Goal: Navigation & Orientation: Find specific page/section

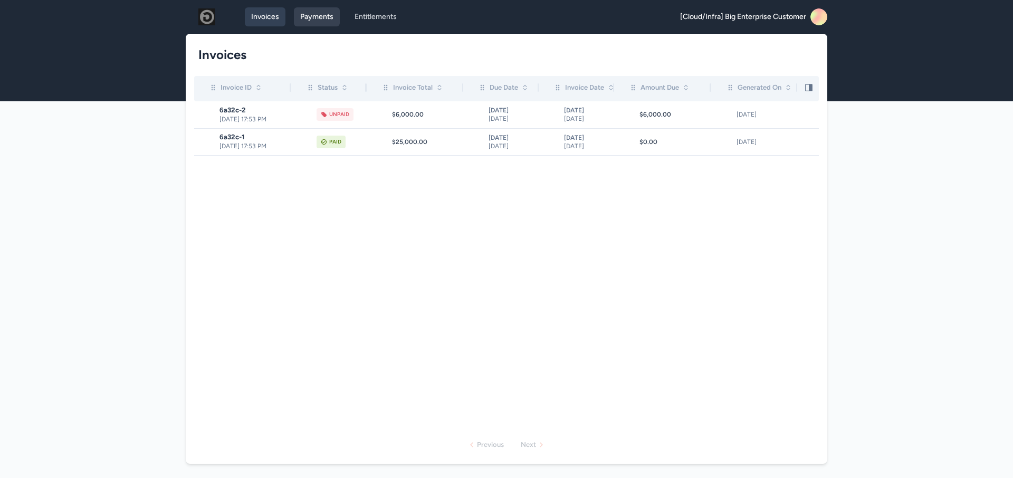
click at [322, 20] on link "Payments" at bounding box center [317, 16] width 46 height 19
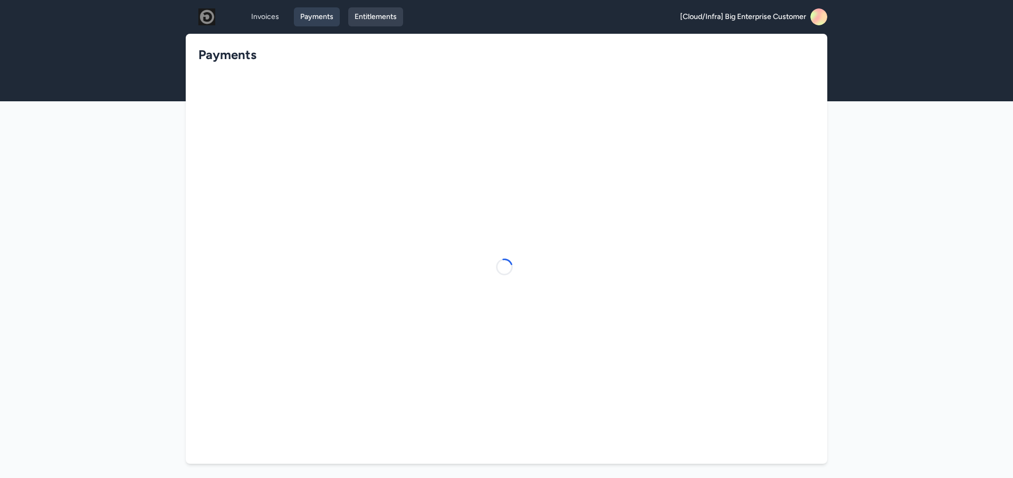
click at [381, 19] on link "Entitlements" at bounding box center [375, 16] width 55 height 19
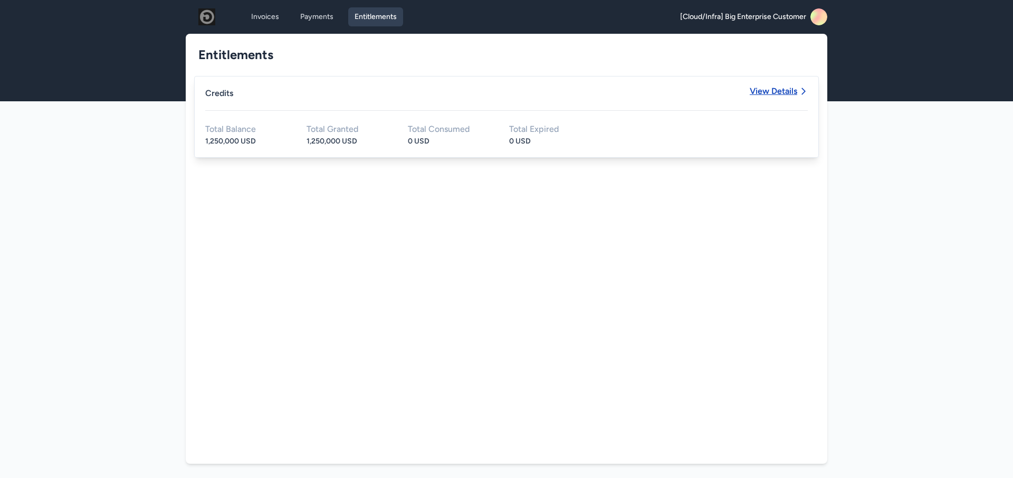
click at [790, 91] on span "View Details" at bounding box center [772, 91] width 47 height 8
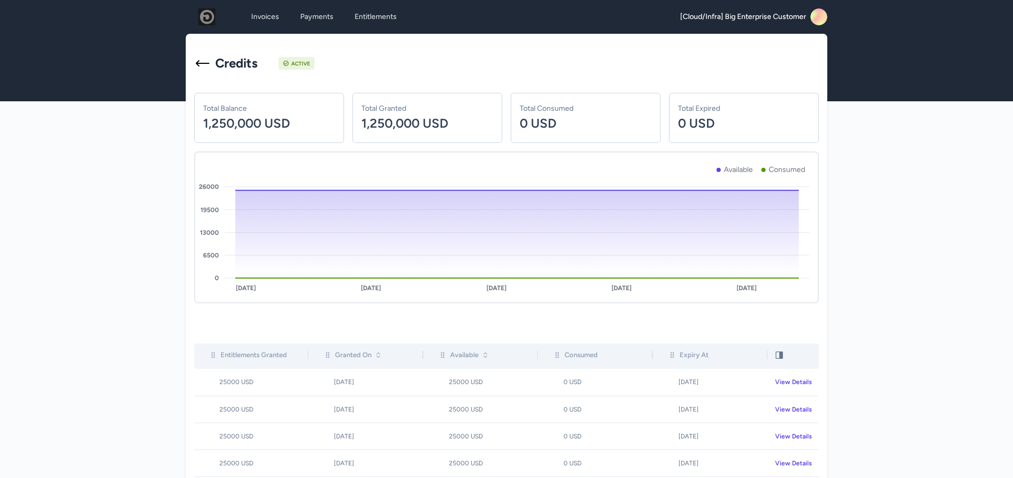
click at [826, 21] on div "[Cloud/Infra] Big Enterprise Customer" at bounding box center [753, 16] width 147 height 17
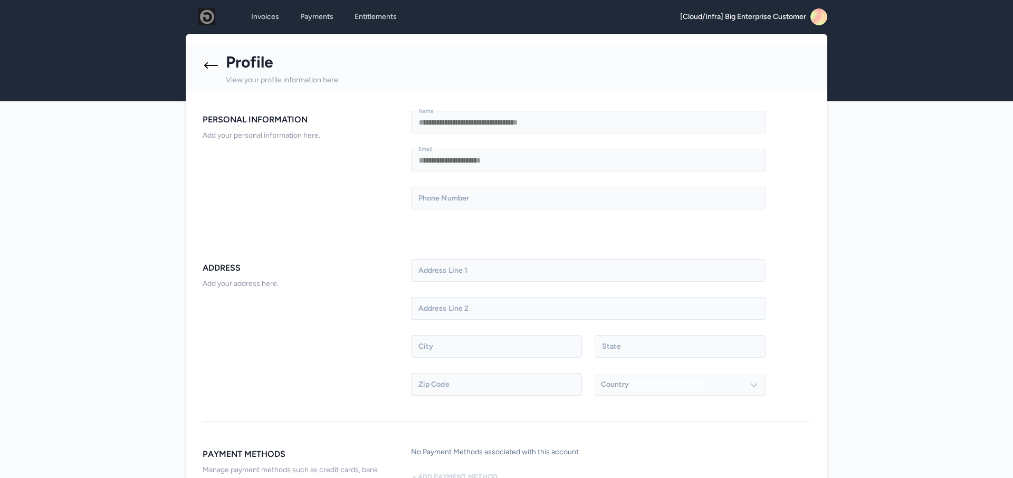
click at [210, 63] on icon at bounding box center [211, 65] width 17 height 17
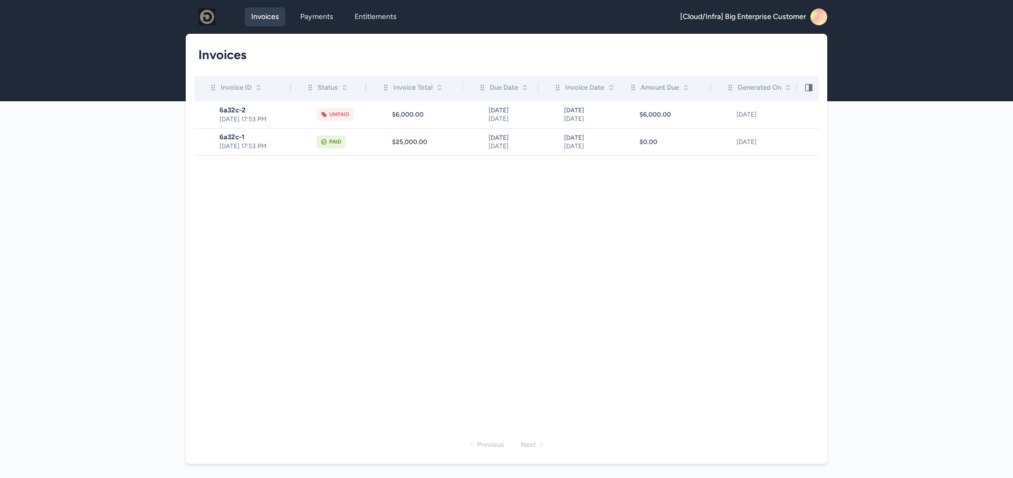
click at [267, 1] on div "Invoices Payments Entitlements [Cloud/Infra] Big Enterprise Customer Open main …" at bounding box center [506, 17] width 641 height 34
